Goal: Task Accomplishment & Management: Use online tool/utility

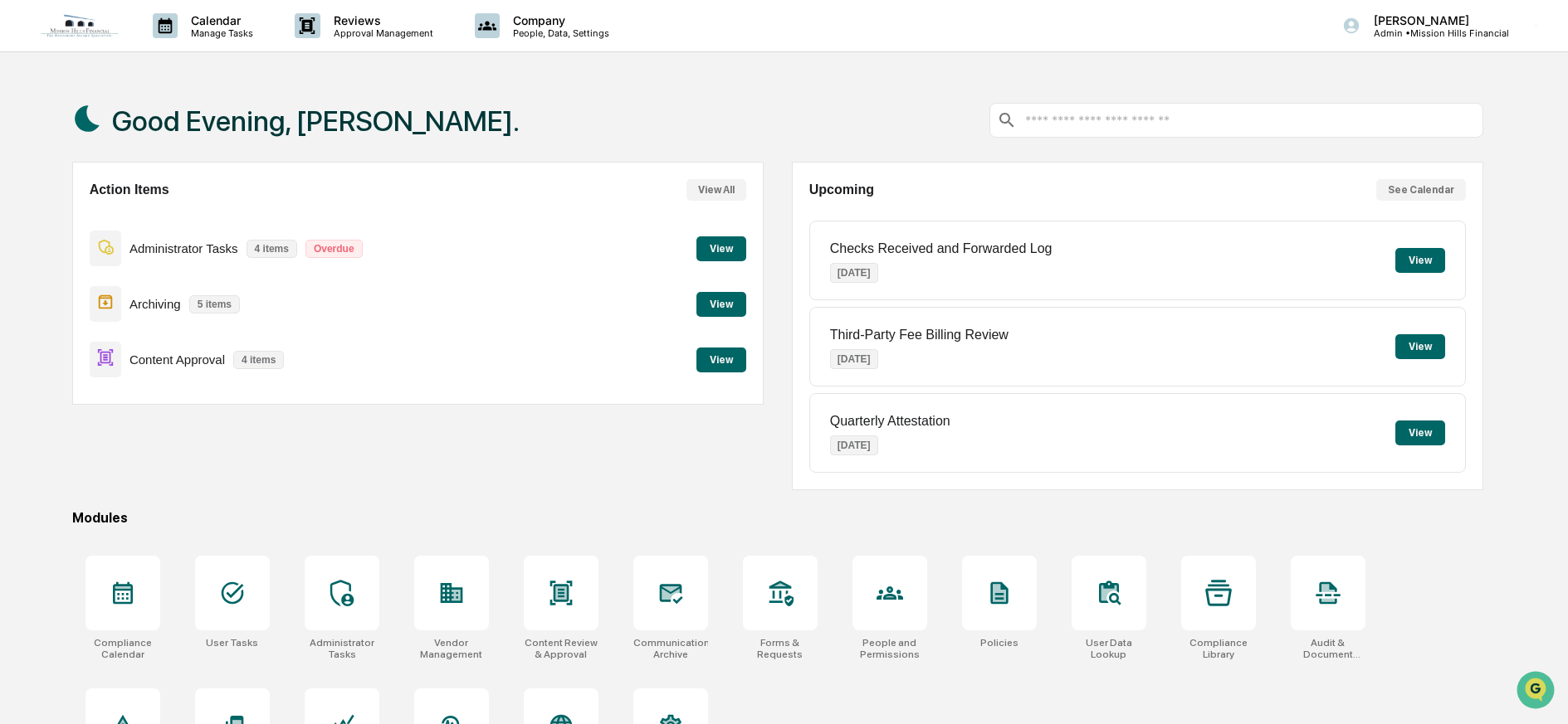
click at [735, 362] on button "View" at bounding box center [721, 360] width 50 height 25
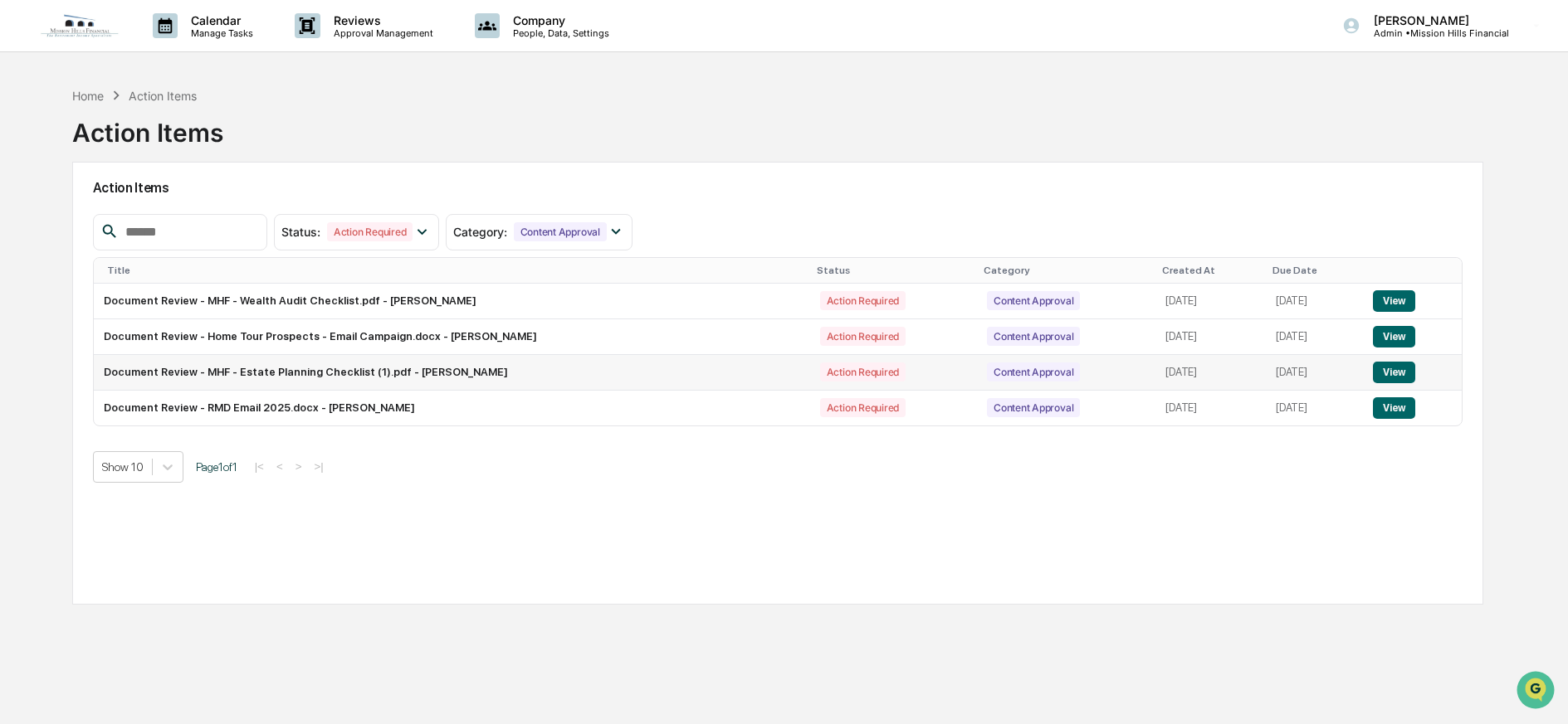
click at [1400, 372] on button "View" at bounding box center [1394, 372] width 43 height 21
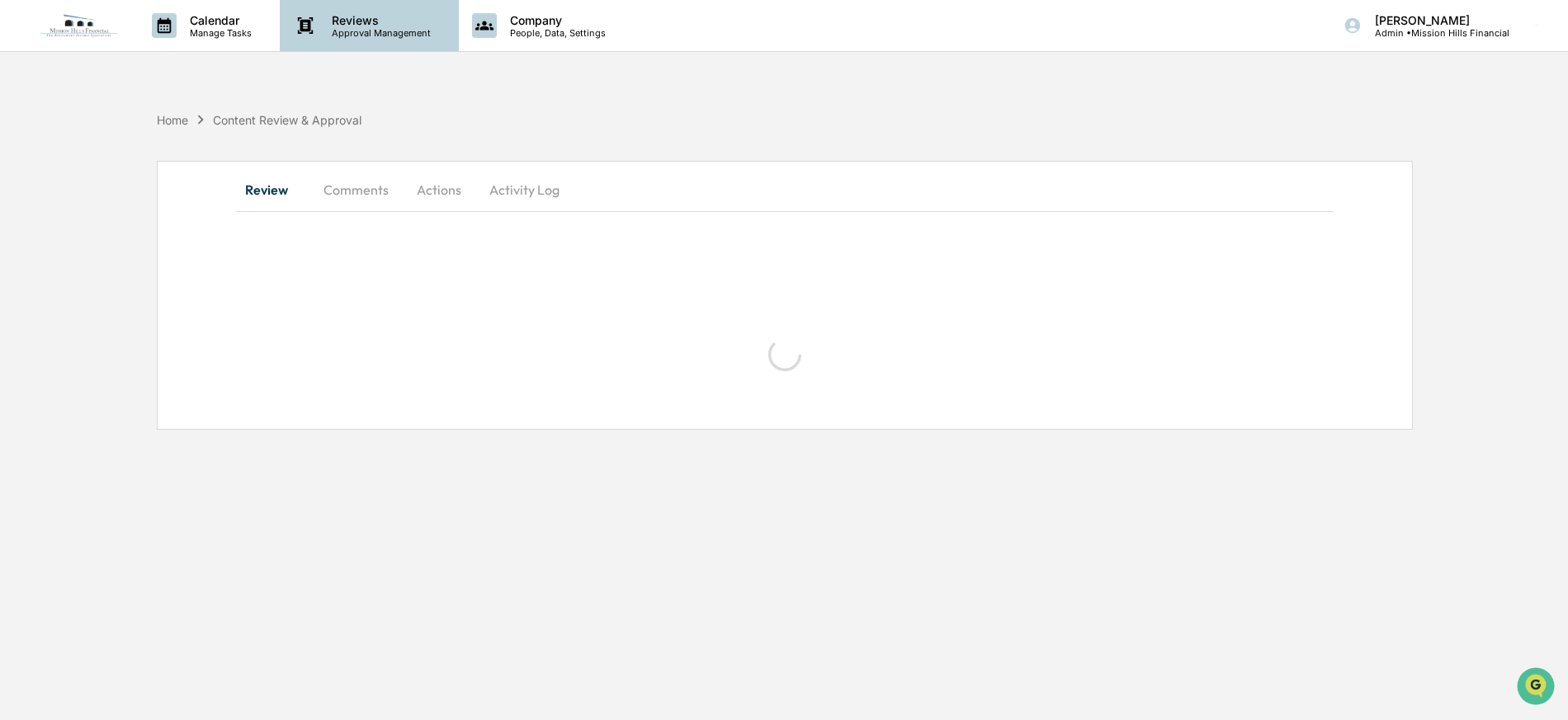
click at [331, 13] on p "Reviews" at bounding box center [378, 19] width 121 height 14
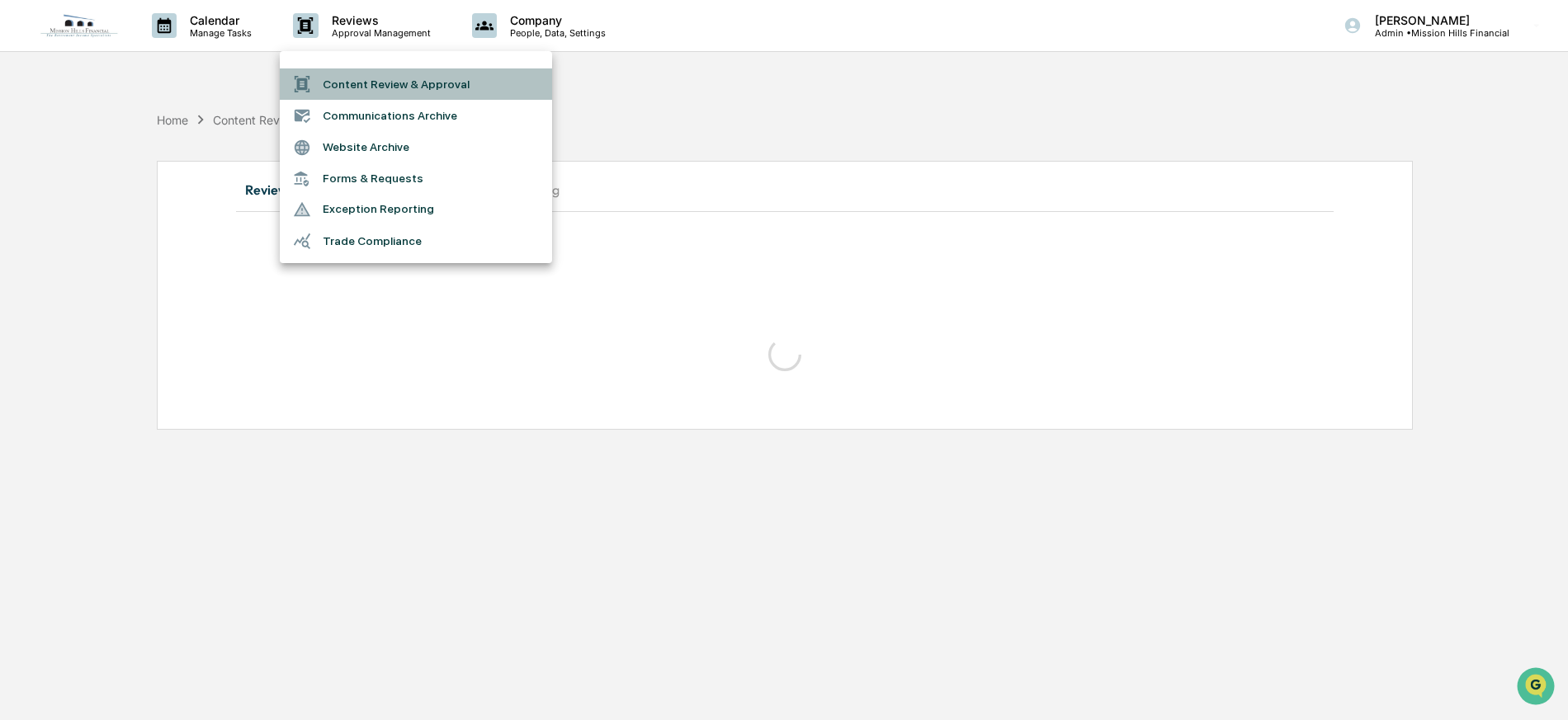
click at [353, 88] on li "Content Review & Approval" at bounding box center [416, 84] width 273 height 31
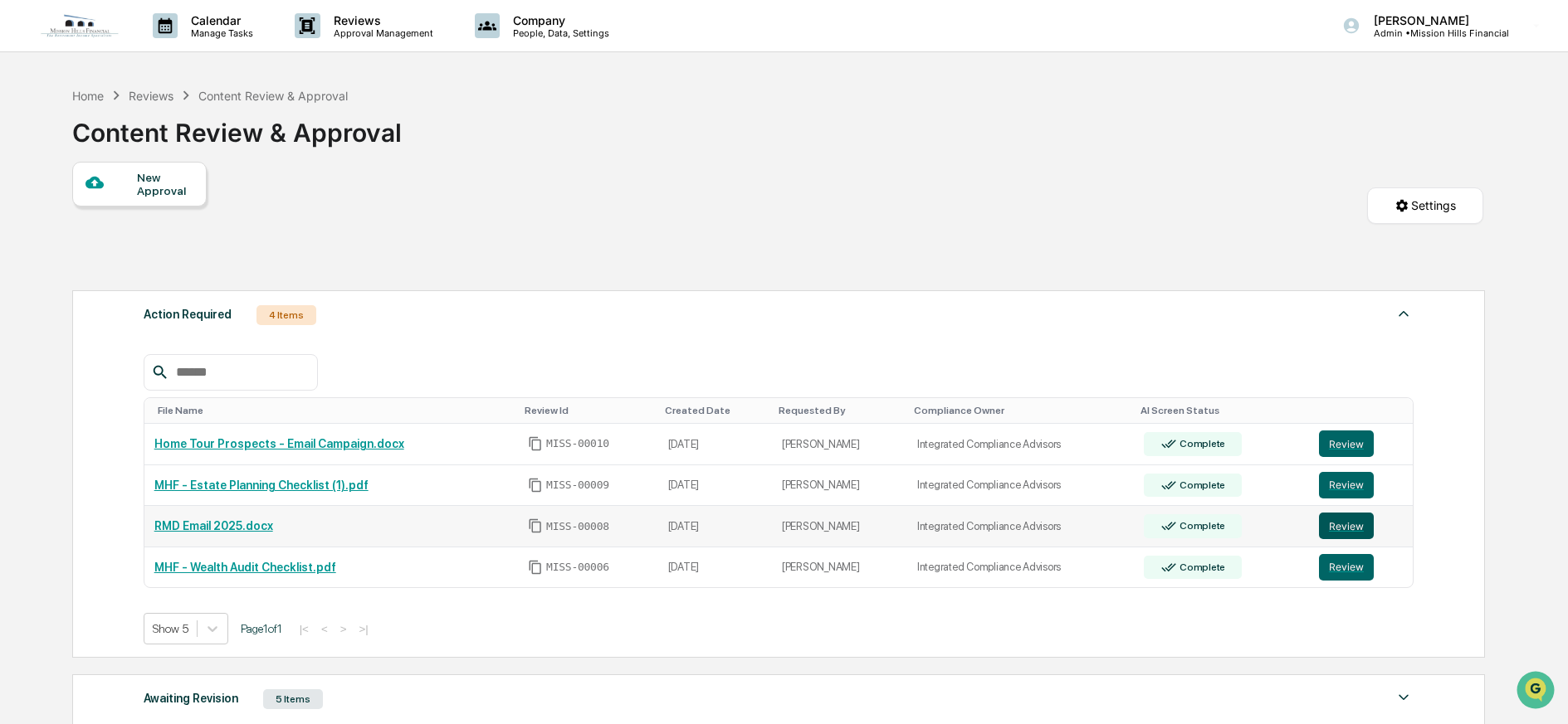
click at [1361, 525] on button "Review" at bounding box center [1346, 526] width 55 height 27
